Goal: Information Seeking & Learning: Check status

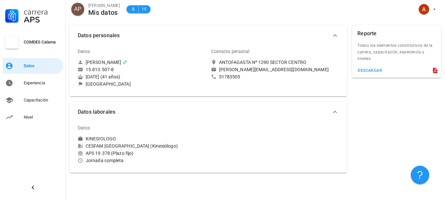
click at [79, 160] on icon at bounding box center [80, 160] width 5 height 5
click at [36, 87] on div "Experiencia" at bounding box center [42, 83] width 37 height 11
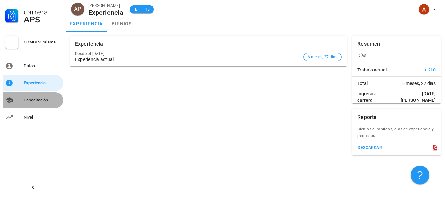
click at [38, 100] on div "Capacitación" at bounding box center [42, 100] width 37 height 5
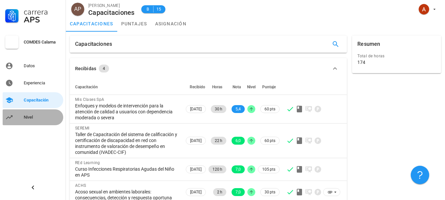
click at [27, 115] on div "Nivel" at bounding box center [42, 117] width 37 height 5
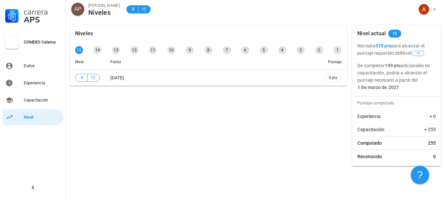
click at [118, 61] on span "Fecha" at bounding box center [115, 62] width 11 height 5
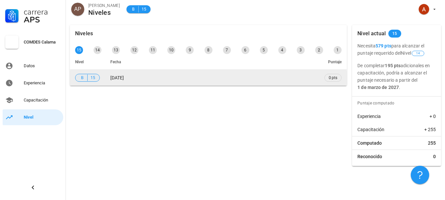
click at [95, 78] on span "15" at bounding box center [92, 78] width 5 height 7
click at [82, 76] on span "B" at bounding box center [81, 78] width 5 height 7
click at [335, 77] on span "0 pts" at bounding box center [333, 78] width 9 height 7
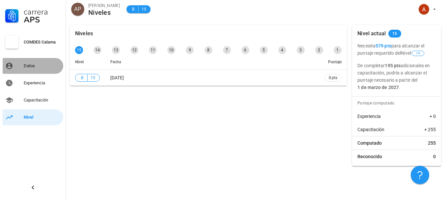
click at [26, 65] on div "Datos" at bounding box center [42, 65] width 37 height 5
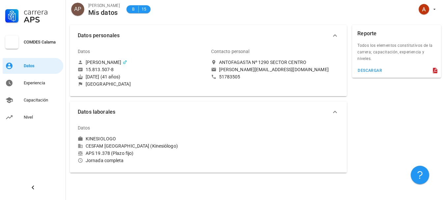
click at [47, 42] on div "COMDES Calama" at bounding box center [42, 42] width 37 height 5
click at [33, 85] on div "Experiencia" at bounding box center [42, 82] width 37 height 5
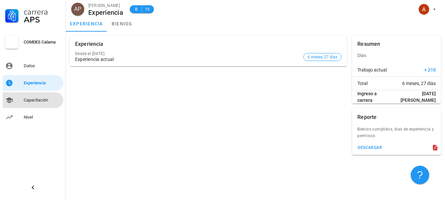
click at [35, 102] on div "Capacitación" at bounding box center [42, 100] width 37 height 5
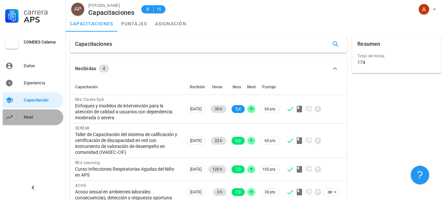
click at [29, 114] on div "Nivel" at bounding box center [42, 117] width 37 height 11
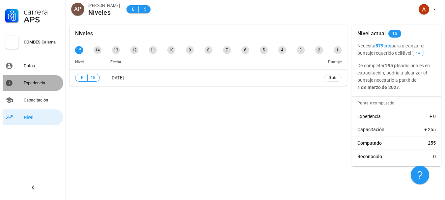
click at [32, 87] on div "Experiencia" at bounding box center [42, 83] width 37 height 11
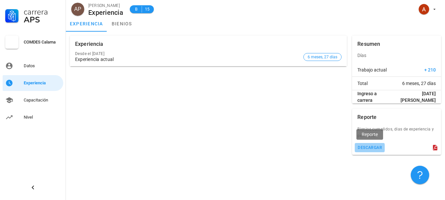
click at [370, 149] on div "descargar" at bounding box center [370, 147] width 25 height 5
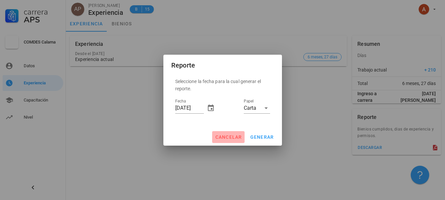
click at [230, 137] on span "cancelar" at bounding box center [228, 137] width 27 height 5
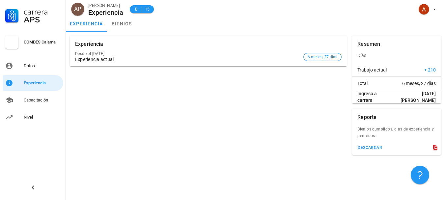
click at [32, 16] on div "APS" at bounding box center [42, 20] width 37 height 8
click at [125, 25] on link "bienios" at bounding box center [122, 24] width 30 height 16
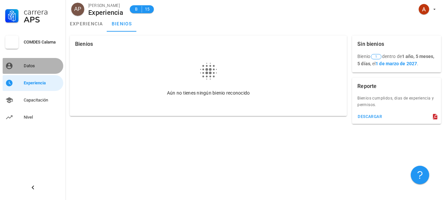
click at [44, 65] on div "Datos" at bounding box center [42, 65] width 37 height 5
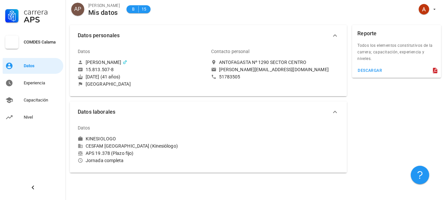
click at [82, 77] on icon at bounding box center [80, 76] width 5 height 5
click at [213, 69] on icon at bounding box center [214, 70] width 4 height 4
click at [421, 171] on button "button" at bounding box center [420, 175] width 18 height 18
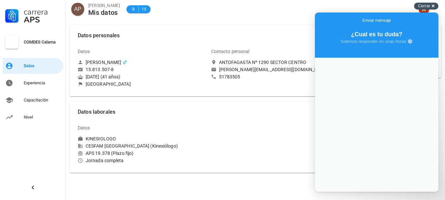
click at [430, 5] on span "Cerrar" at bounding box center [424, 5] width 12 height 5
